Goal: Information Seeking & Learning: Learn about a topic

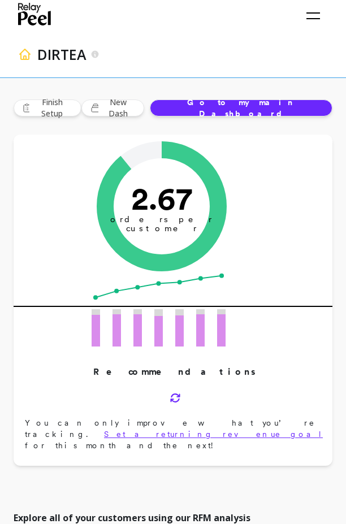
click at [257, 33] on div "DIRTEA Focus on your retention north star metrics & RFM analysis" at bounding box center [170, 54] width 305 height 45
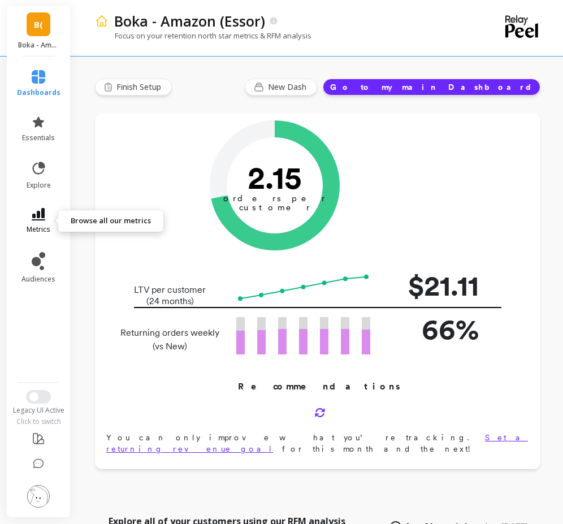
click at [35, 210] on icon at bounding box center [39, 214] width 14 height 12
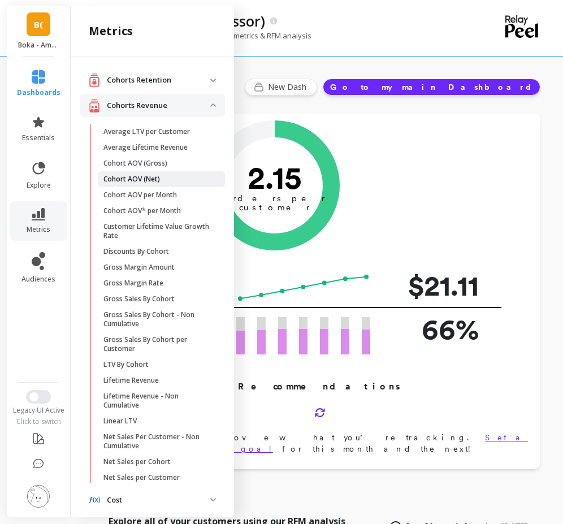
click at [159, 174] on link "Cohort AOV (Net)" at bounding box center [161, 179] width 127 height 16
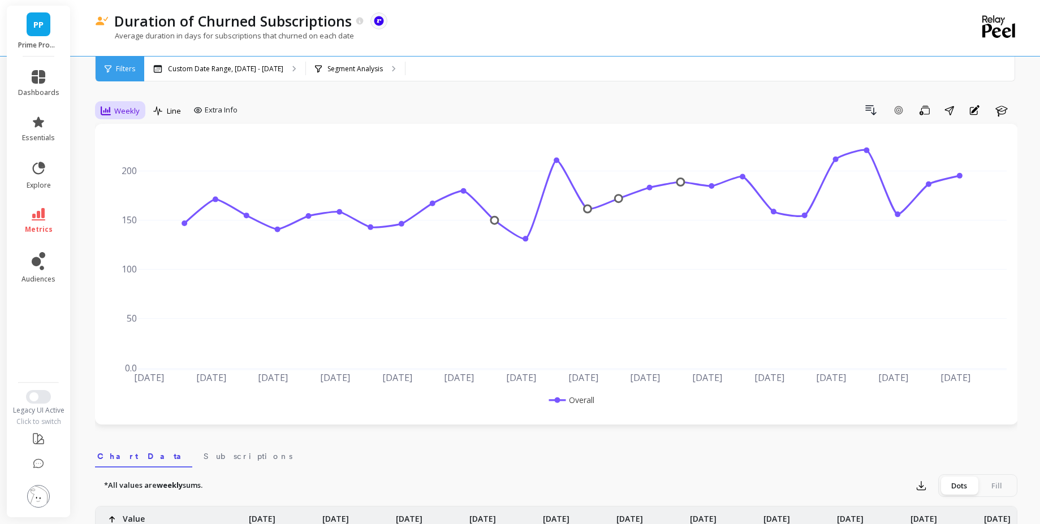
click at [125, 106] on span "Weekly" at bounding box center [126, 111] width 25 height 11
click at [145, 201] on div "Monthly" at bounding box center [137, 201] width 64 height 11
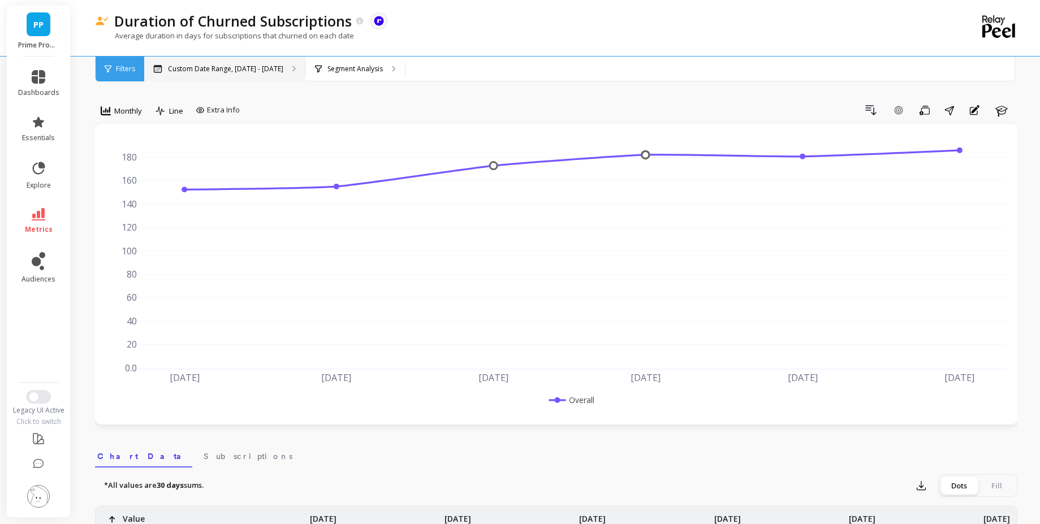
click at [189, 74] on div "Custom Date Range, Apr 1 - Sep 24" at bounding box center [224, 69] width 161 height 25
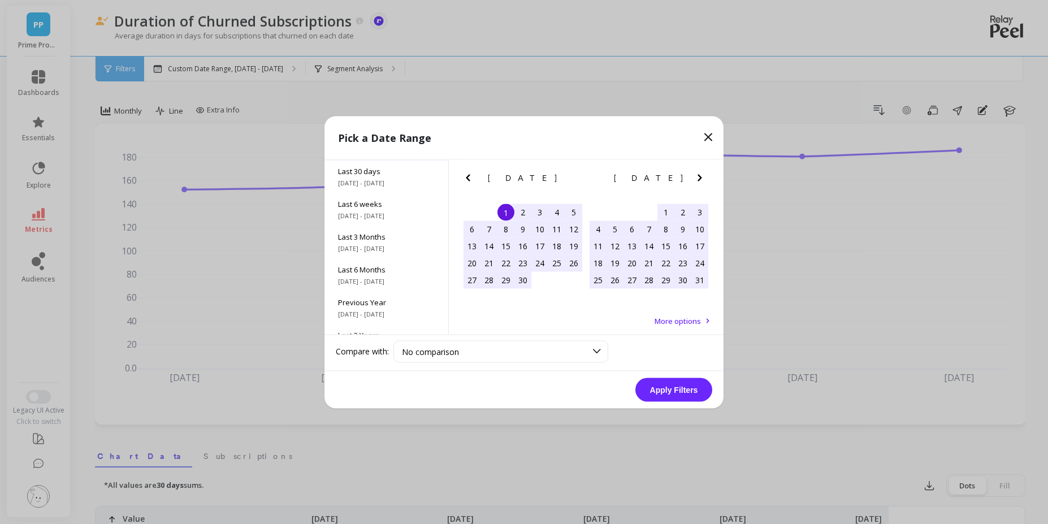
scroll to position [153, 0]
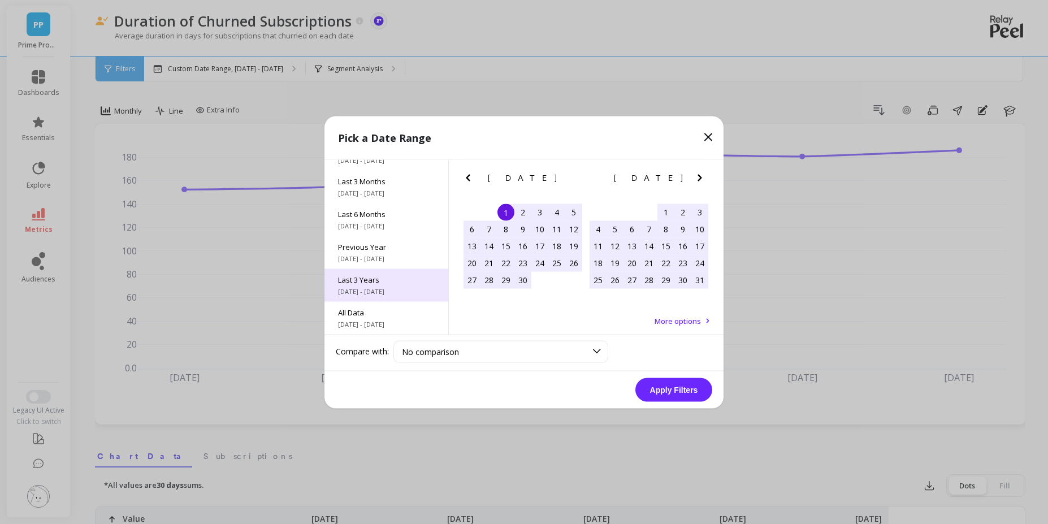
click at [388, 284] on span "Last 3 Years" at bounding box center [386, 279] width 97 height 10
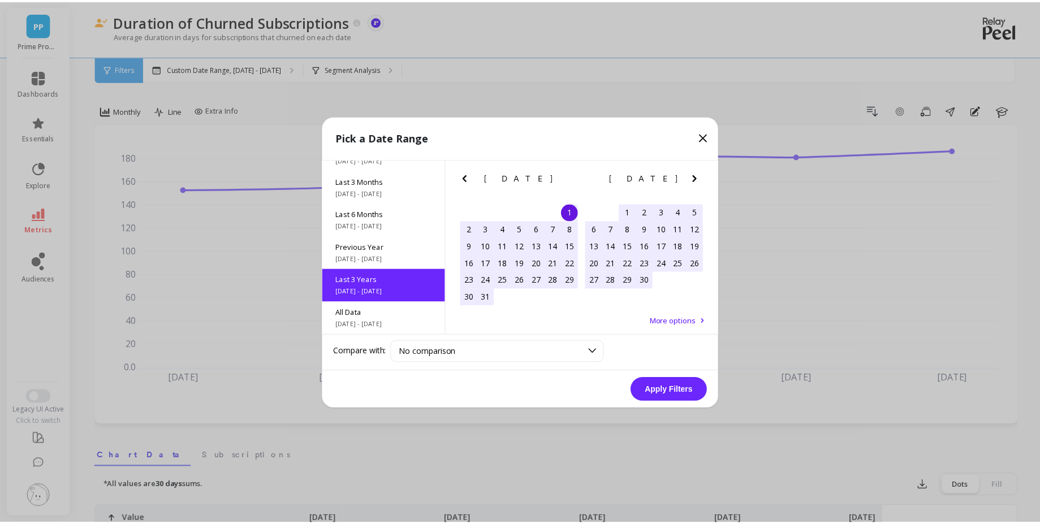
scroll to position [1, 0]
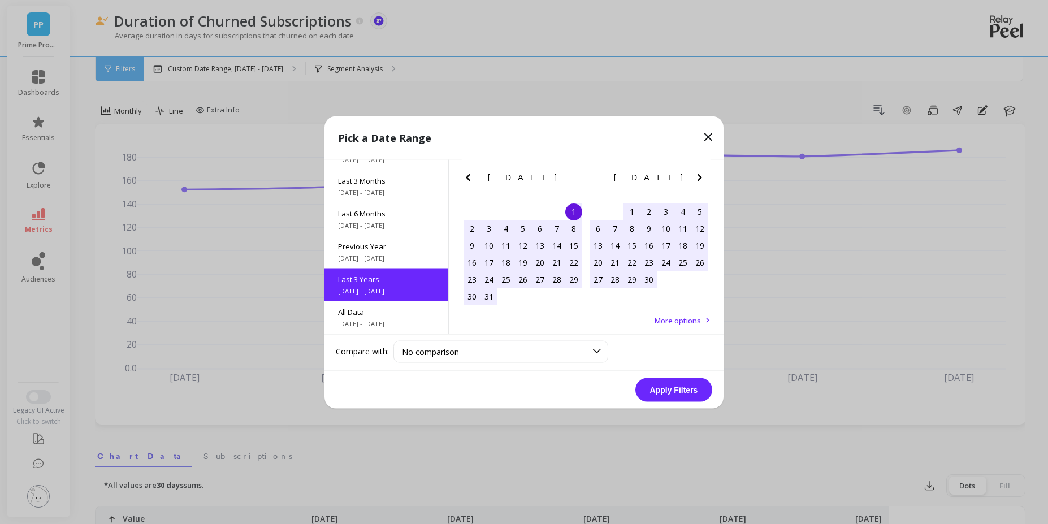
click at [674, 393] on button "Apply Filters" at bounding box center [674, 390] width 77 height 24
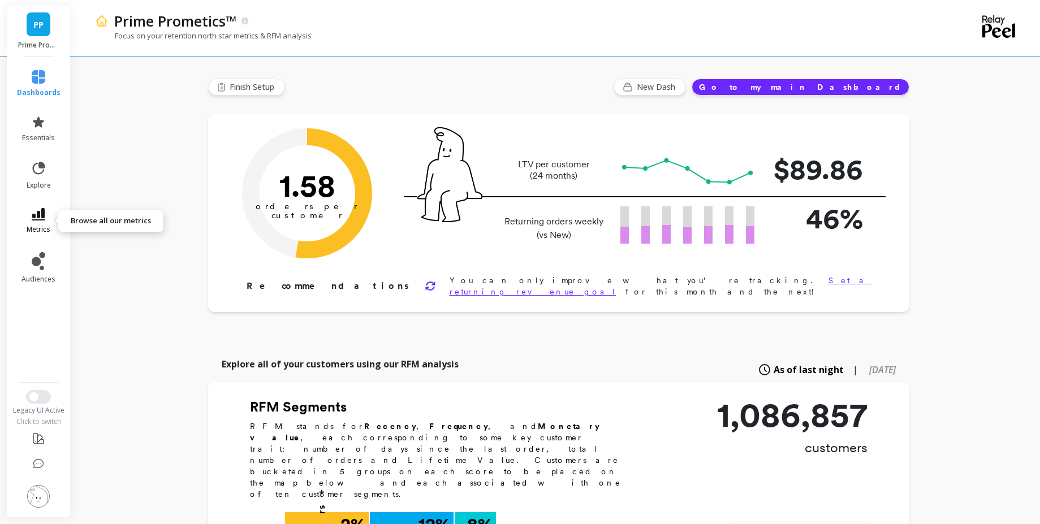
click at [43, 219] on icon at bounding box center [39, 214] width 14 height 12
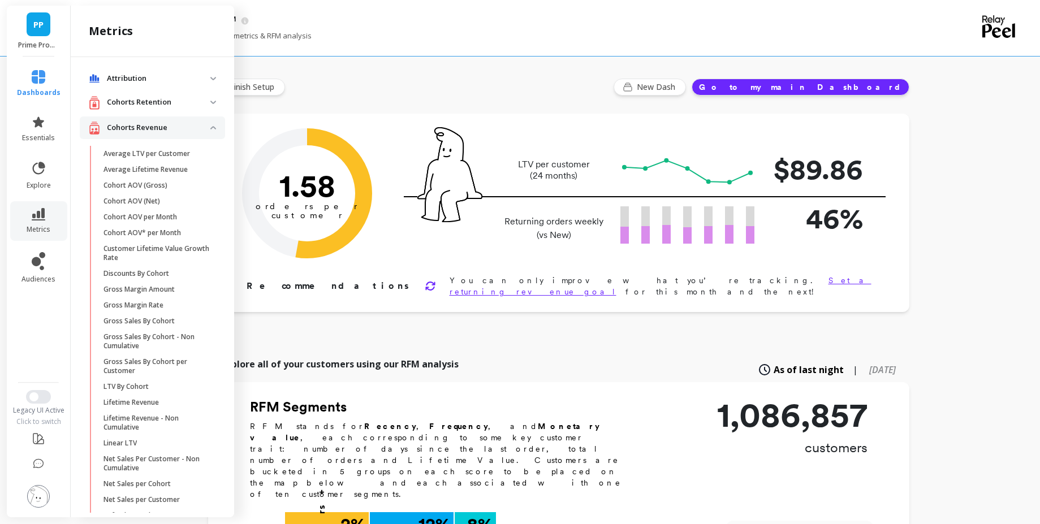
click at [190, 126] on p "Cohorts Revenue" at bounding box center [158, 127] width 103 height 11
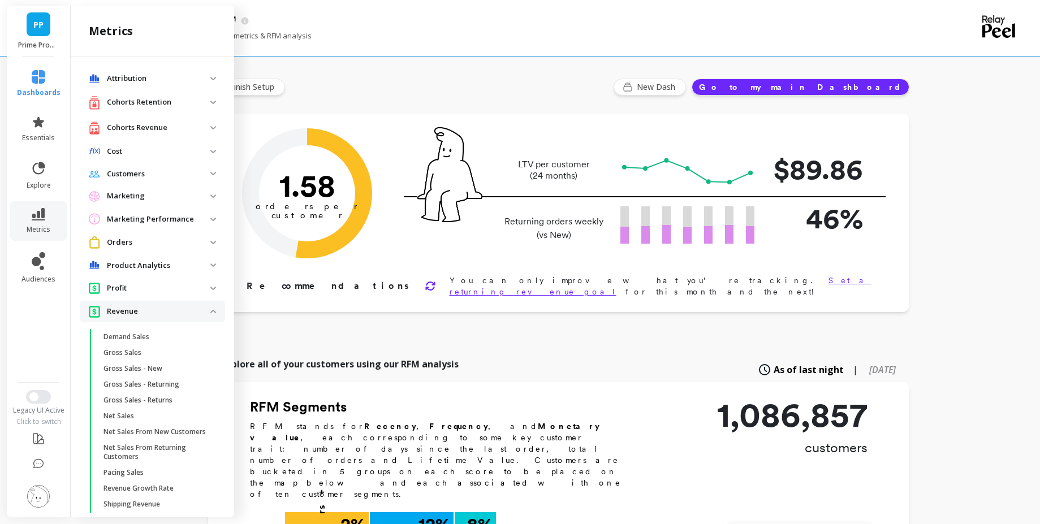
click at [201, 313] on p "Revenue" at bounding box center [158, 311] width 103 height 11
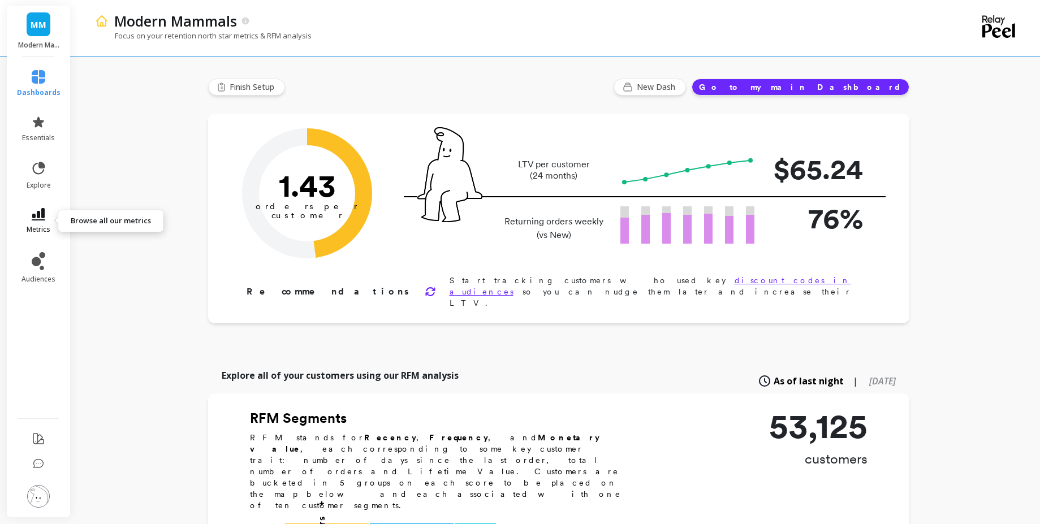
click at [42, 215] on icon at bounding box center [39, 214] width 14 height 12
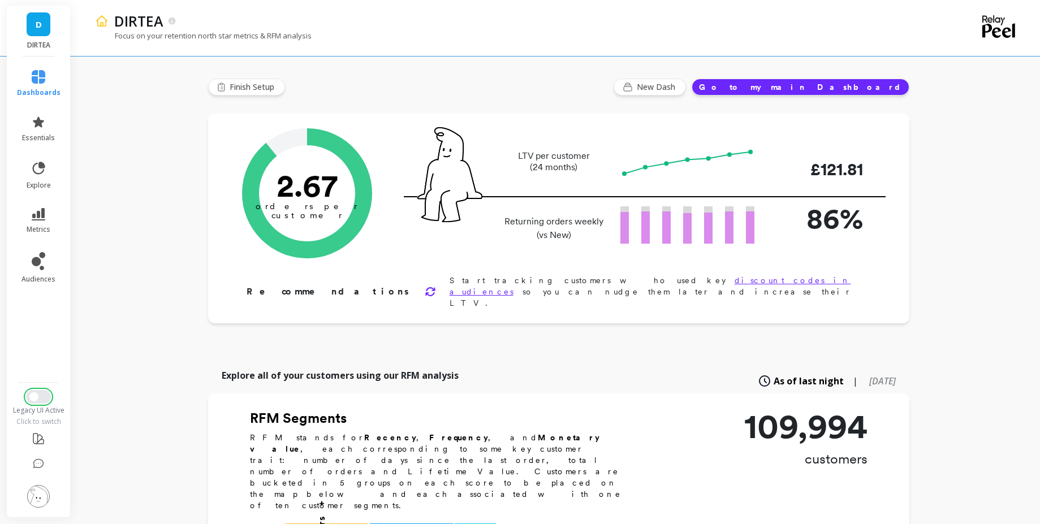
click at [38, 394] on button "Switch to New UI" at bounding box center [38, 397] width 25 height 14
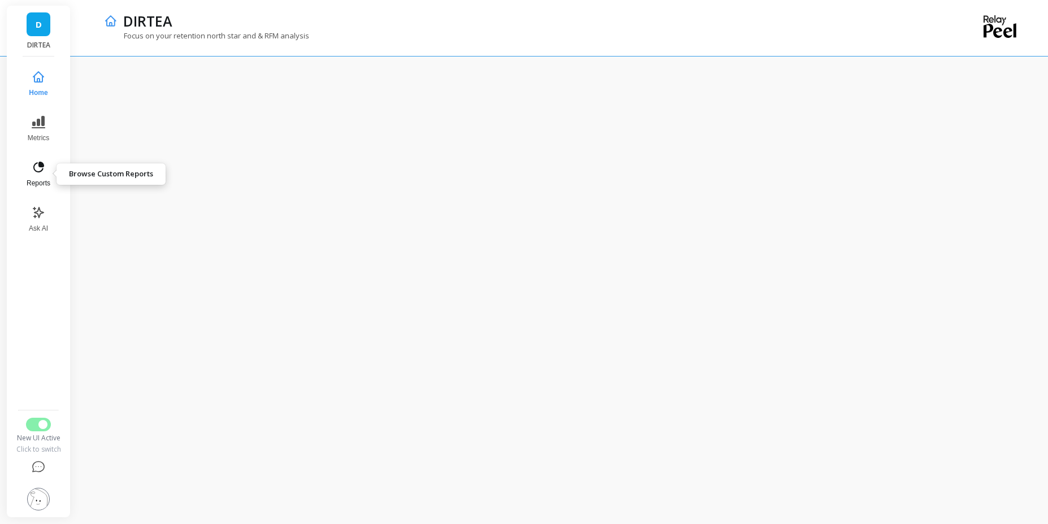
click at [36, 167] on icon at bounding box center [39, 168] width 14 height 14
click at [45, 31] on link "D" at bounding box center [39, 24] width 24 height 24
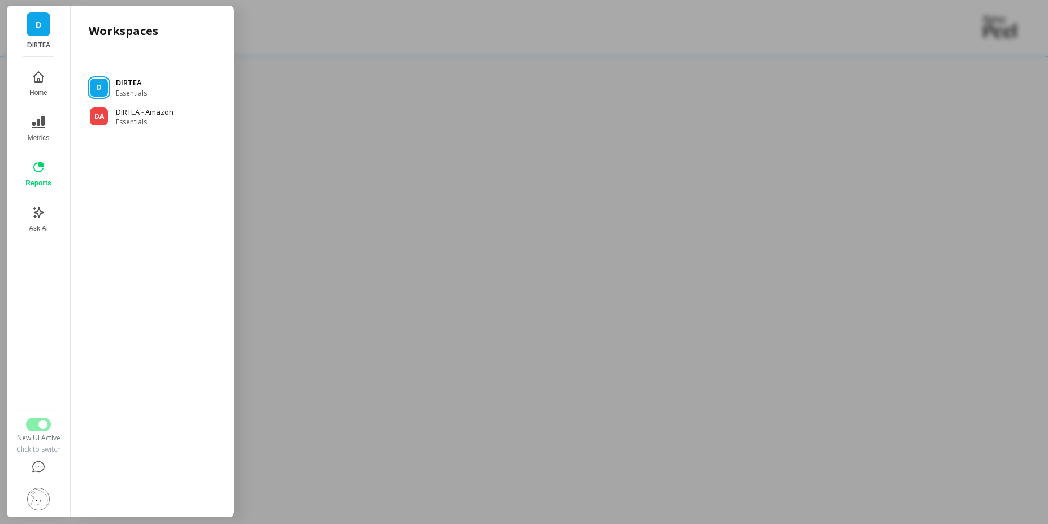
click at [122, 87] on p "DIRTEA" at bounding box center [131, 82] width 31 height 11
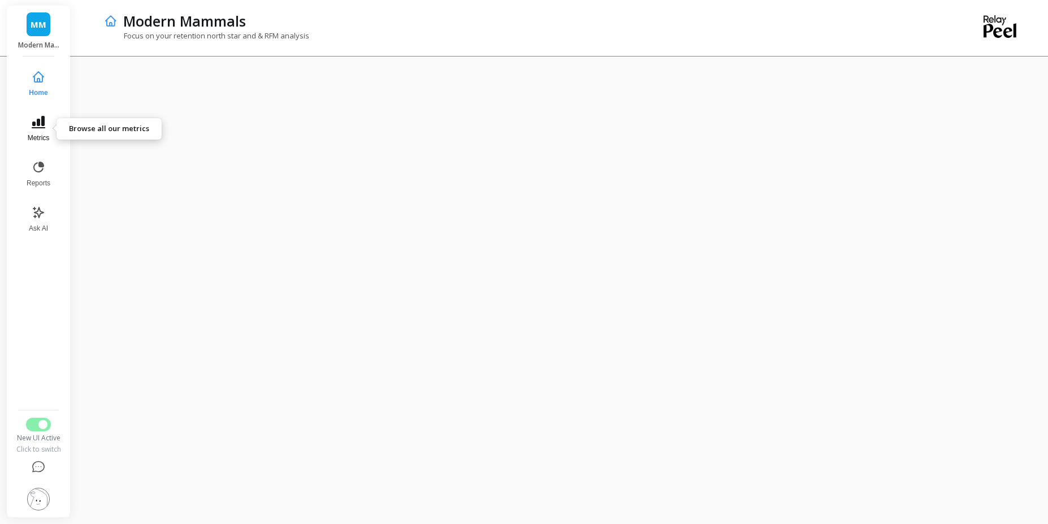
click at [46, 127] on button "Metrics" at bounding box center [38, 129] width 37 height 41
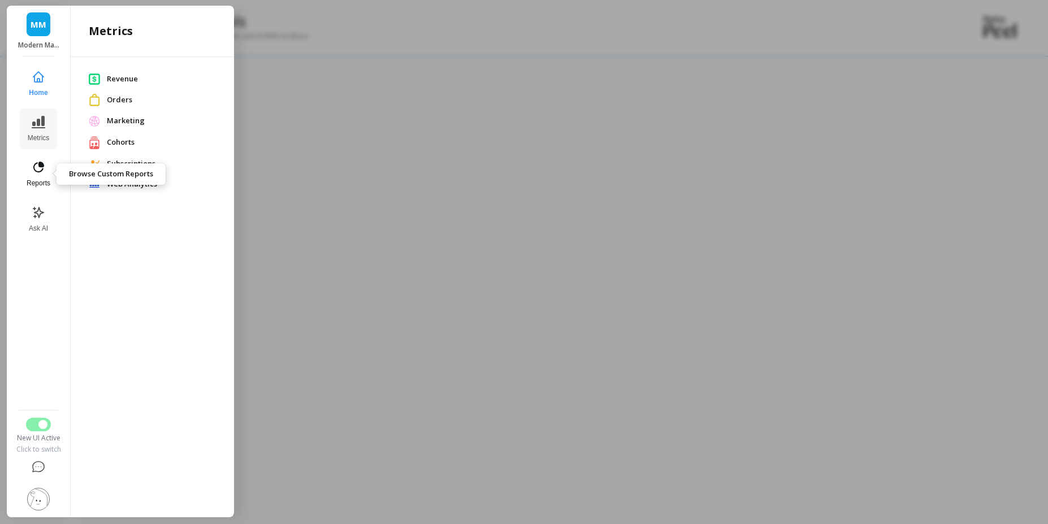
click at [42, 161] on icon at bounding box center [39, 168] width 14 height 14
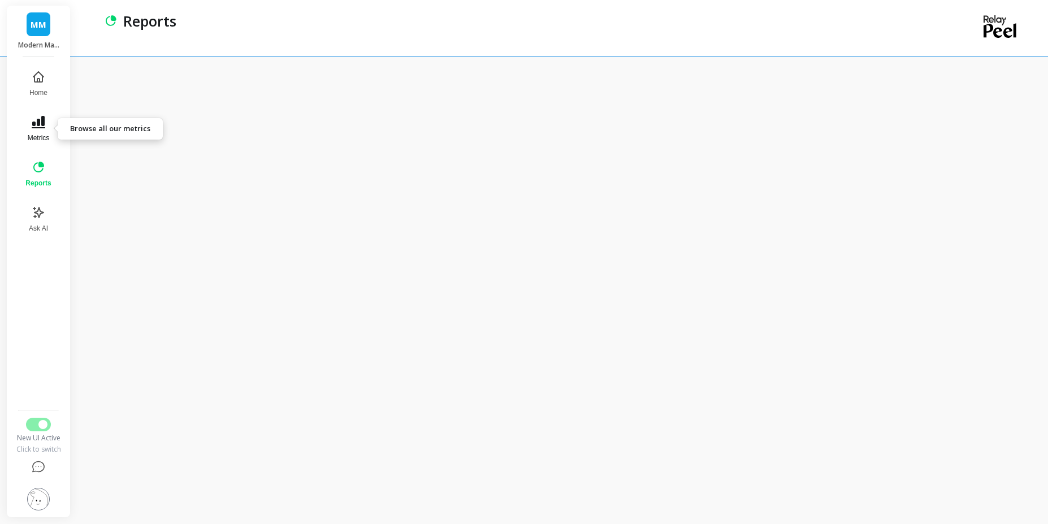
click at [43, 124] on icon at bounding box center [39, 122] width 14 height 12
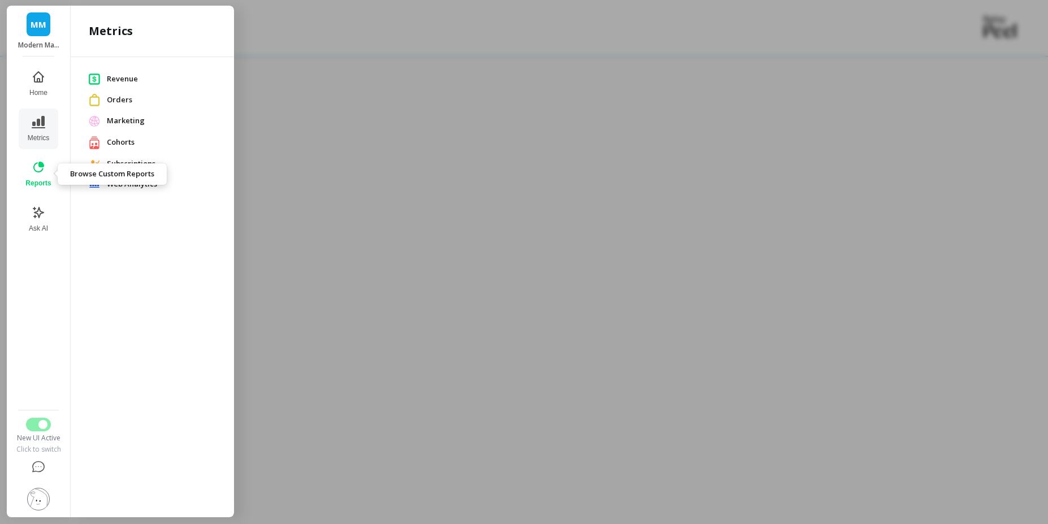
click at [39, 173] on icon at bounding box center [39, 168] width 14 height 14
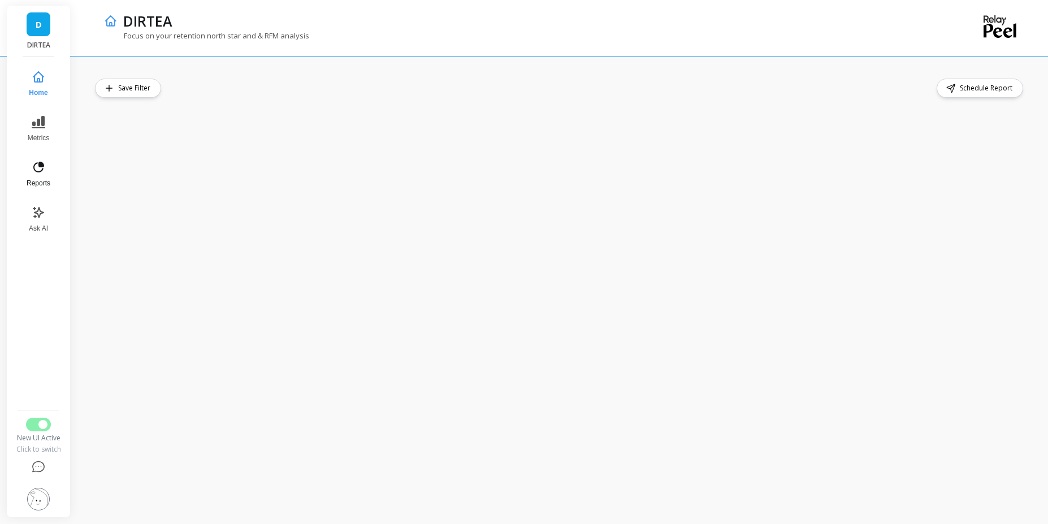
click at [47, 175] on button "Reports" at bounding box center [38, 174] width 37 height 41
click at [210, 101] on div "MM Modern Mammals Home Metrics Reports Ask AI New UI Active Click to switch" at bounding box center [524, 262] width 1048 height 524
click at [48, 172] on button "Reports" at bounding box center [38, 174] width 37 height 41
click at [228, 71] on div at bounding box center [563, 290] width 972 height 468
click at [38, 115] on button "Metrics" at bounding box center [38, 129] width 37 height 41
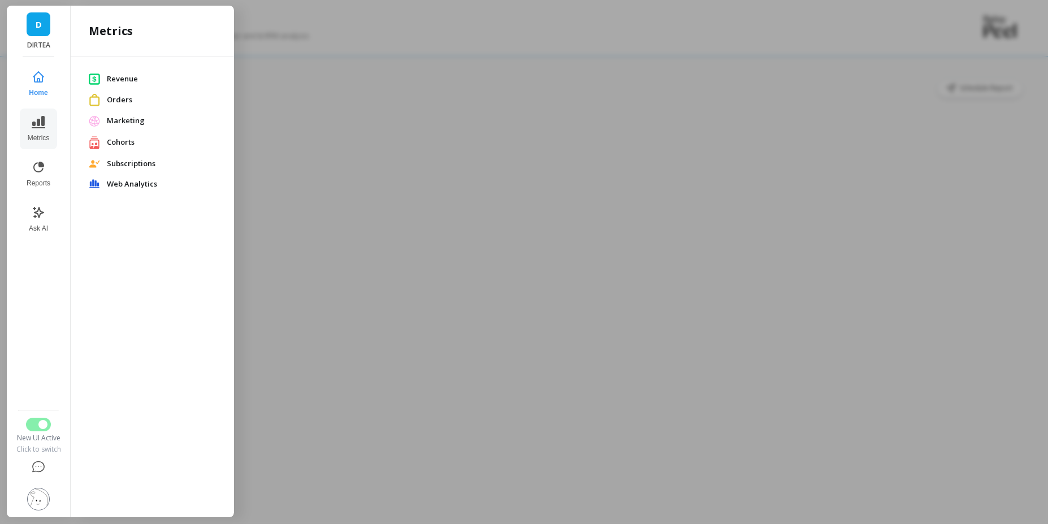
click at [142, 162] on span "Subscriptions" at bounding box center [161, 163] width 109 height 11
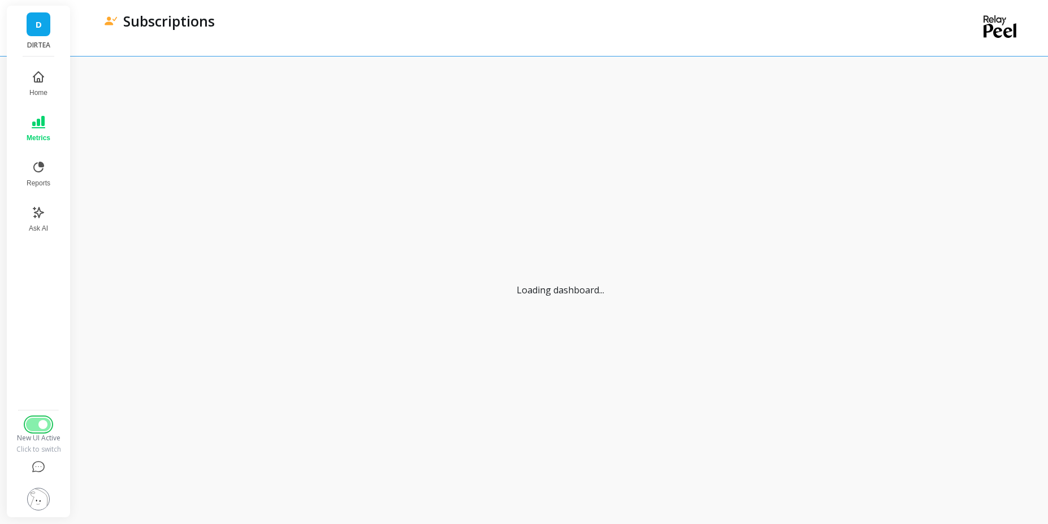
click at [46, 422] on span "Switch to Legacy UI" at bounding box center [42, 424] width 9 height 9
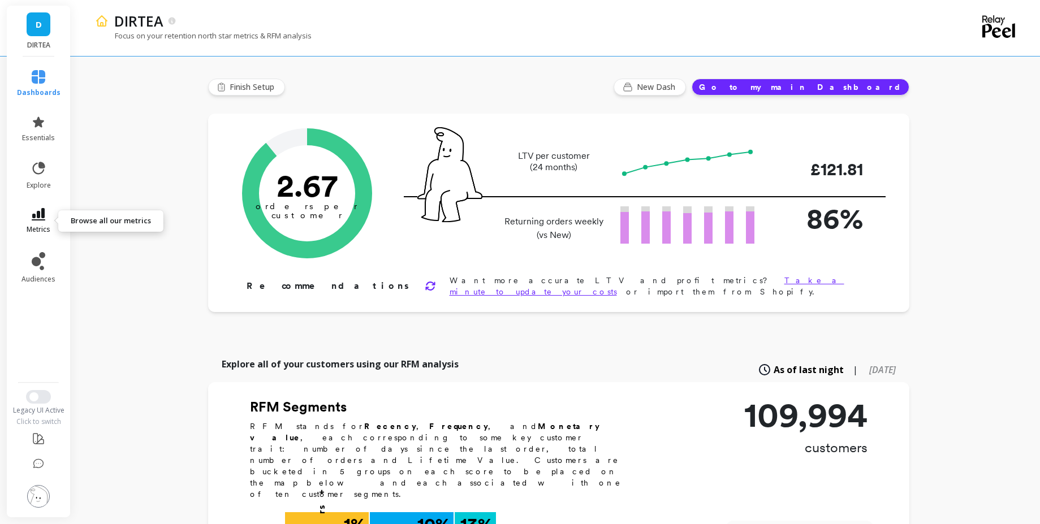
click at [41, 218] on icon at bounding box center [39, 214] width 14 height 12
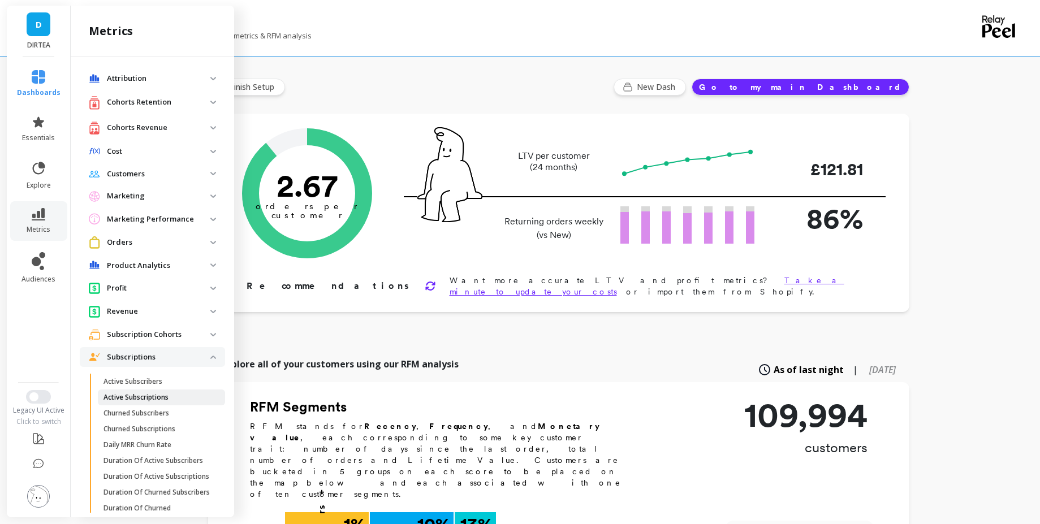
click at [149, 394] on p "Active Subscriptions" at bounding box center [135, 397] width 65 height 9
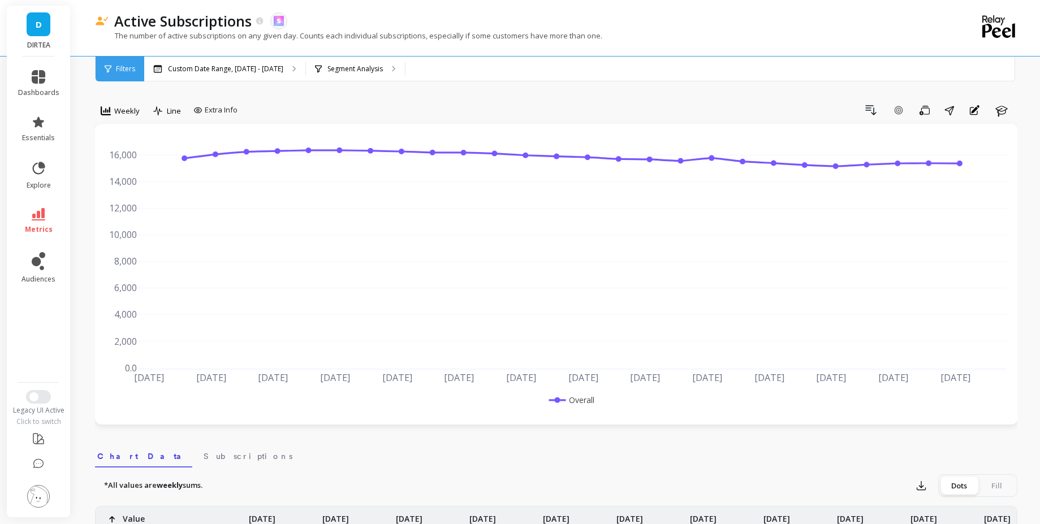
click at [135, 113] on span "Weekly" at bounding box center [126, 111] width 25 height 11
click at [138, 197] on div "Monthly" at bounding box center [137, 201] width 64 height 11
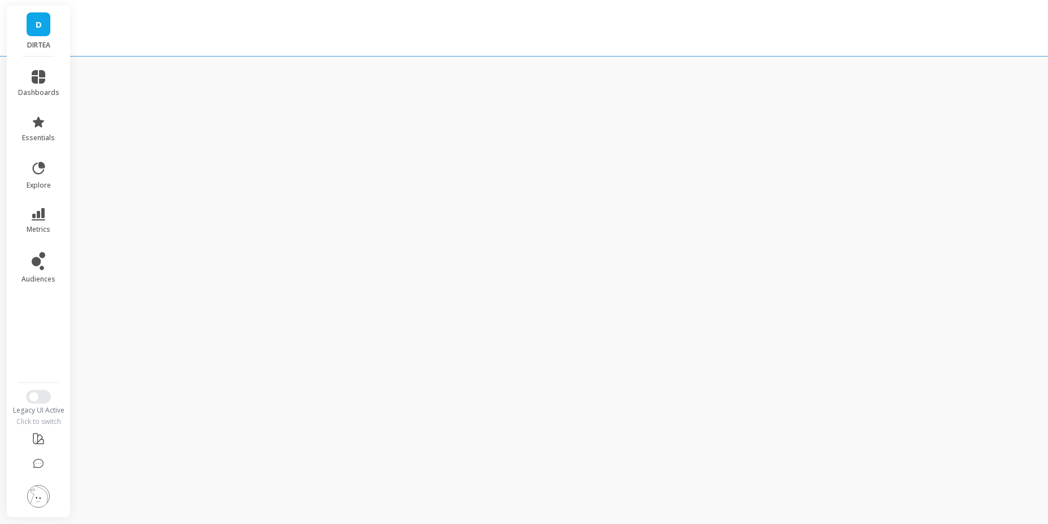
click at [523, 233] on div "D DIRTEA dashboards essentials explore metrics audiences Legacy UI Active Click…" at bounding box center [524, 262] width 1048 height 524
click at [41, 228] on span "metrics" at bounding box center [39, 229] width 24 height 9
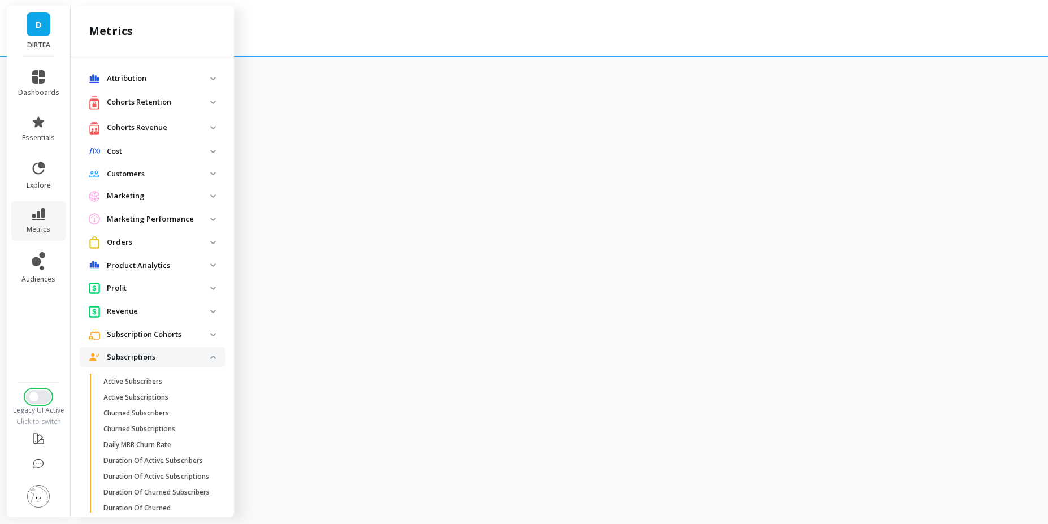
click at [42, 399] on button "Switch to New UI" at bounding box center [38, 397] width 25 height 14
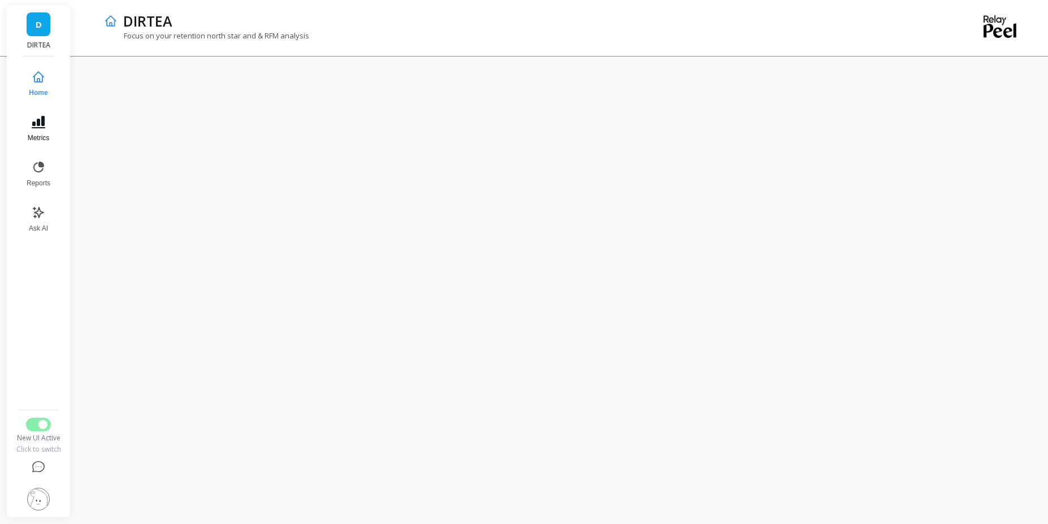
click at [51, 144] on button "Metrics" at bounding box center [38, 129] width 37 height 41
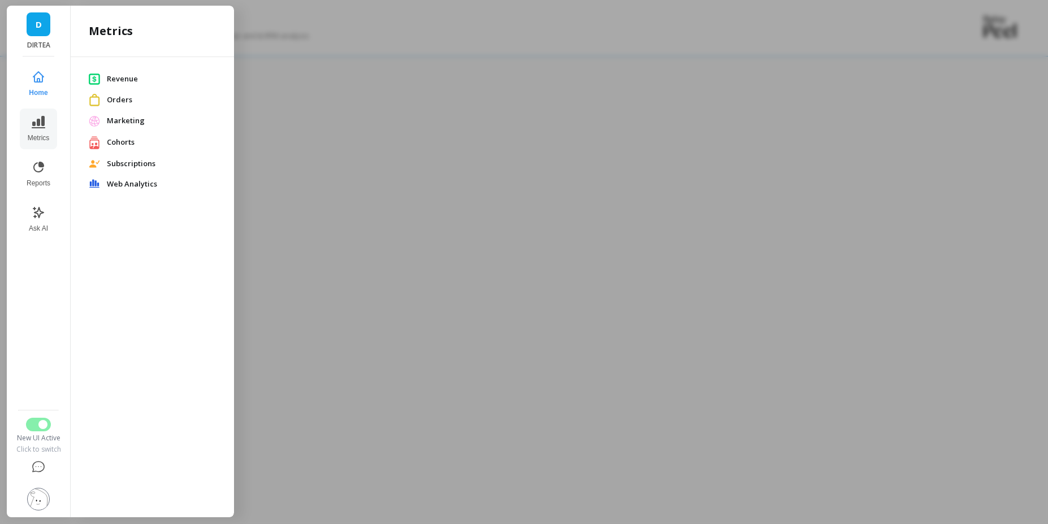
click at [137, 163] on span "Subscriptions" at bounding box center [161, 163] width 109 height 11
